Goal: Information Seeking & Learning: Understand process/instructions

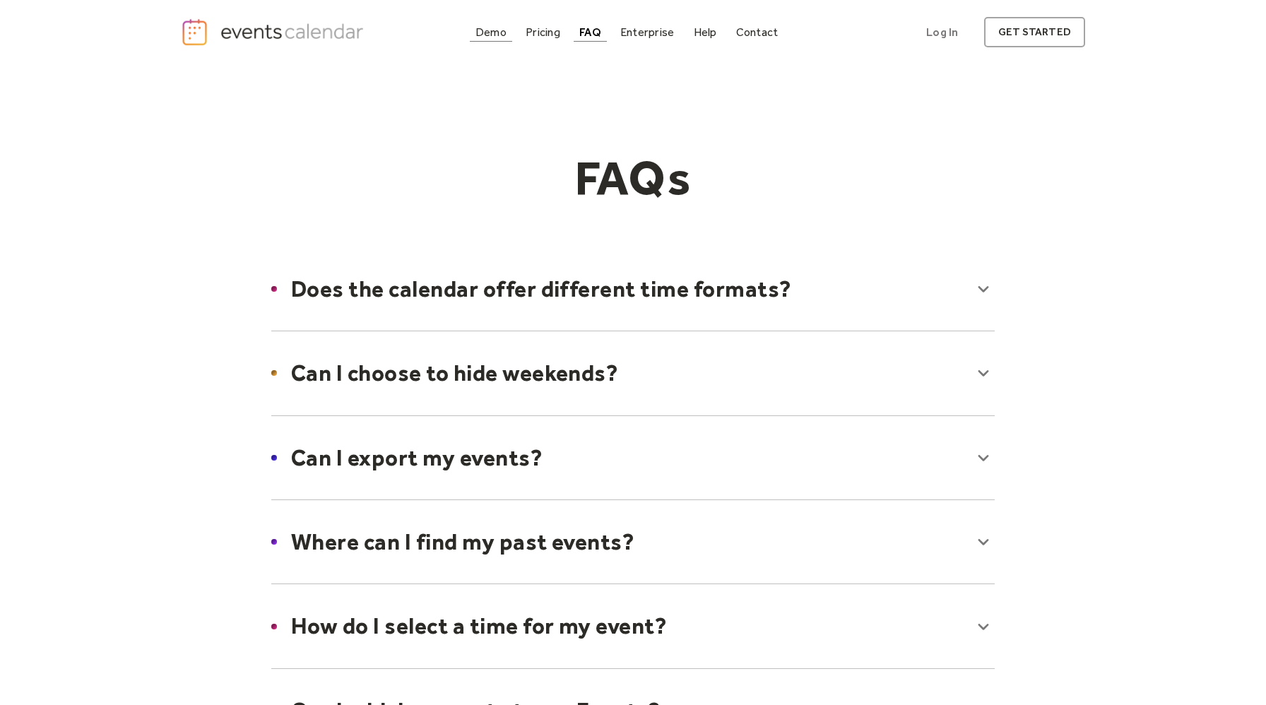
click at [499, 30] on div "Demo" at bounding box center [490, 32] width 31 height 8
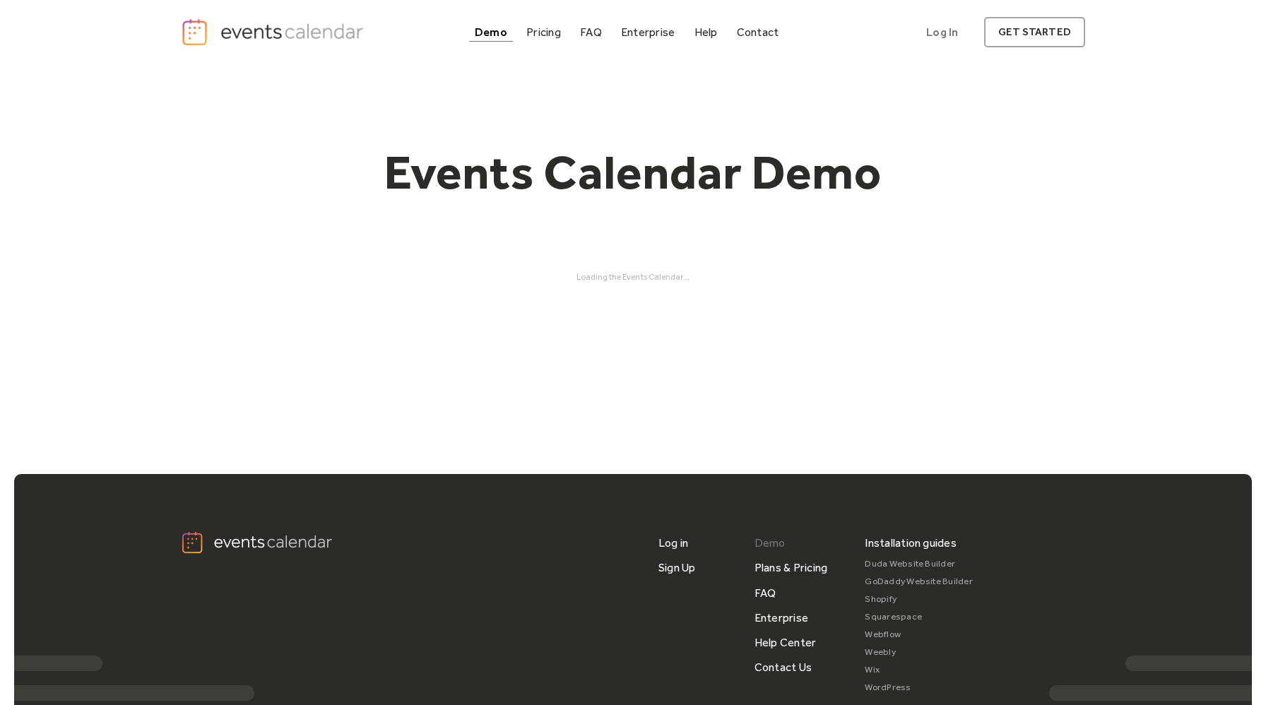
click at [776, 541] on link "Demo" at bounding box center [769, 542] width 31 height 25
click at [900, 689] on link "WordPress" at bounding box center [919, 688] width 108 height 18
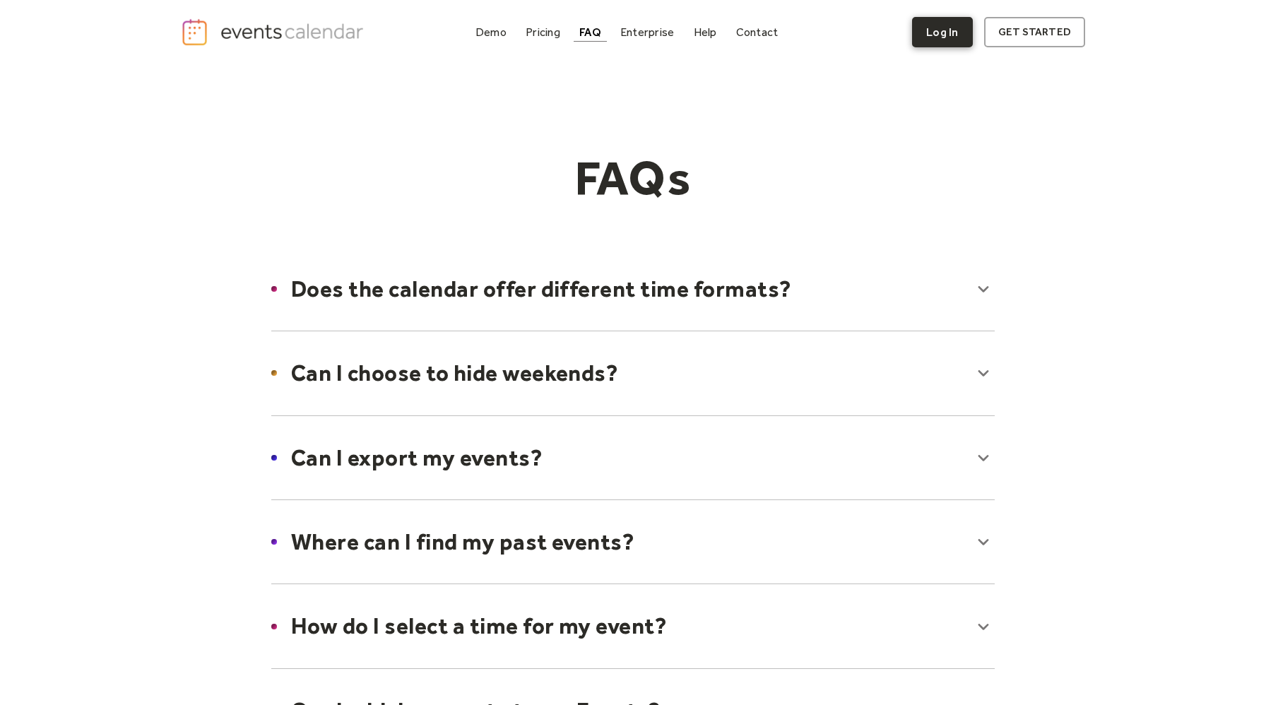
click at [937, 36] on link "Log In" at bounding box center [942, 32] width 60 height 30
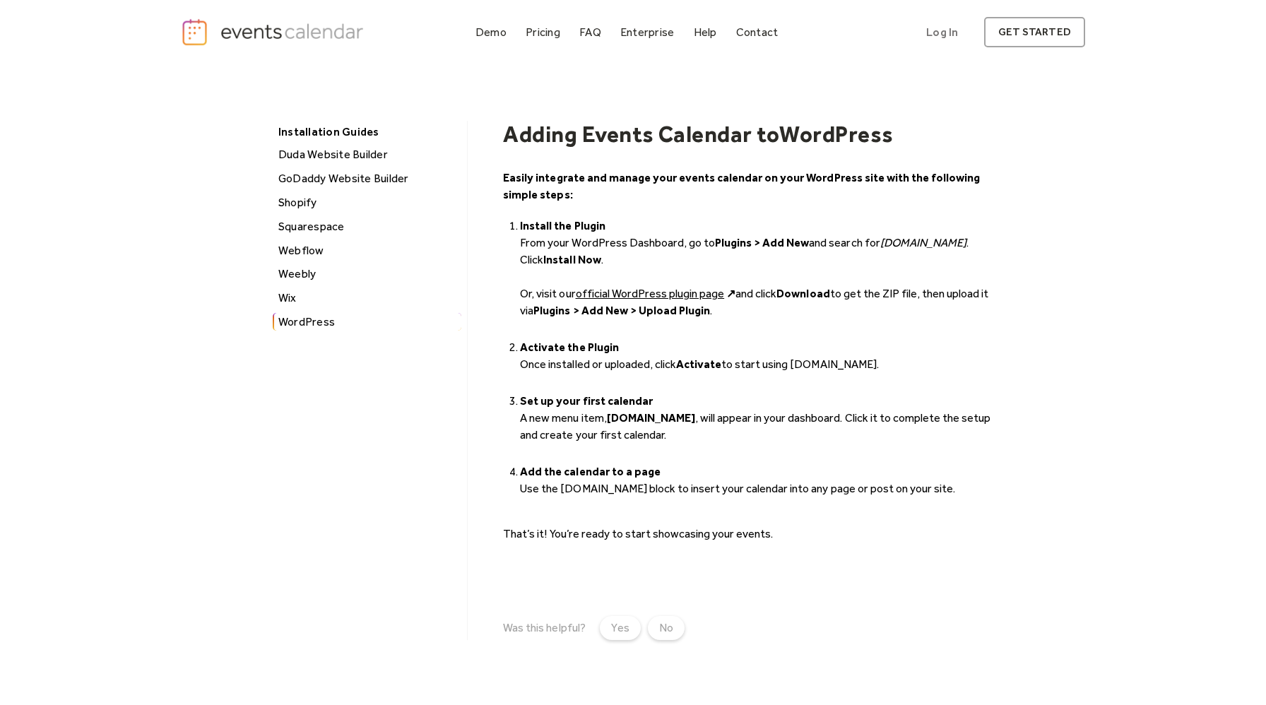
drag, startPoint x: 968, startPoint y: 243, endPoint x: 879, endPoint y: 244, distance: 89.0
click at [880, 244] on em "[DOMAIN_NAME]" at bounding box center [923, 242] width 86 height 13
copy em "[DOMAIN_NAME]"
